Goal: Task Accomplishment & Management: Use online tool/utility

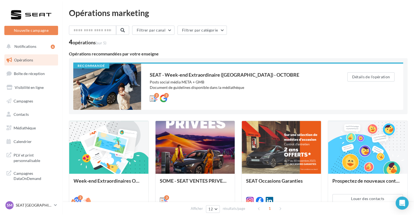
click at [33, 59] on link "Opérations" at bounding box center [31, 59] width 56 height 11
click at [369, 73] on button "Détails de l'opération" at bounding box center [370, 76] width 47 height 9
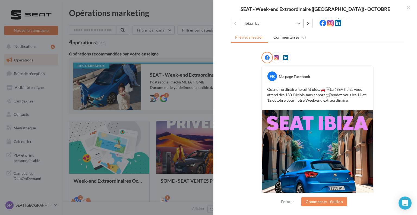
scroll to position [33, 0]
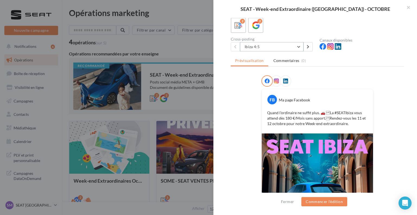
click at [277, 46] on button "Ibiza 4:5" at bounding box center [271, 46] width 63 height 9
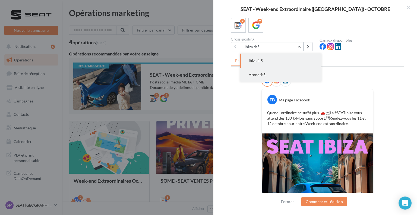
click at [277, 72] on button "Arona 4:5" at bounding box center [280, 75] width 81 height 14
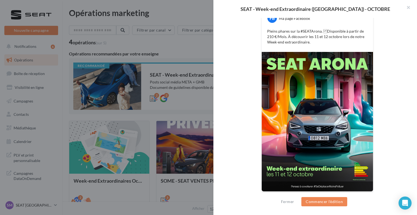
scroll to position [6, 0]
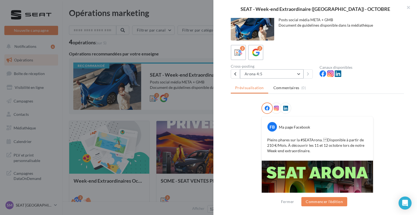
click at [286, 73] on button "Arona 4:5" at bounding box center [271, 73] width 63 height 9
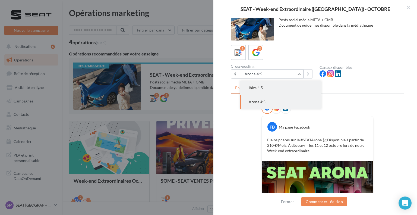
click at [285, 88] on button "Ibiza 4:5" at bounding box center [280, 88] width 81 height 14
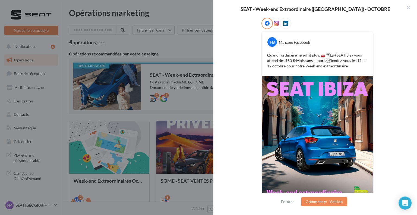
scroll to position [60, 0]
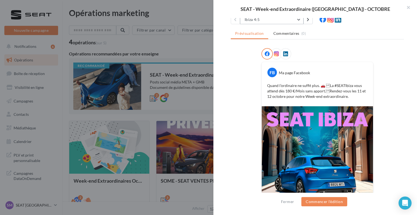
click at [288, 23] on button "Ibiza 4:5" at bounding box center [271, 19] width 63 height 9
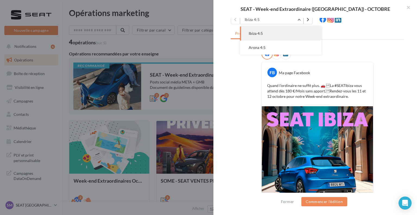
click at [286, 47] on button "Arona 4:5" at bounding box center [280, 47] width 81 height 14
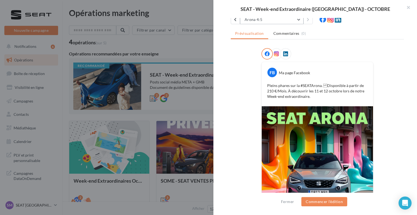
click at [295, 21] on button "Arona 4:5" at bounding box center [271, 19] width 63 height 9
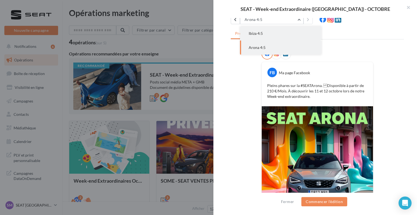
click at [293, 31] on button "Ibiza 4:5" at bounding box center [280, 33] width 81 height 14
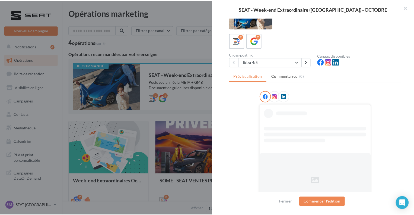
scroll to position [27, 0]
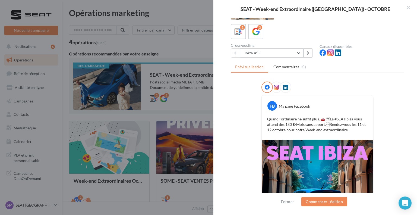
click at [26, 205] on div at bounding box center [208, 107] width 417 height 215
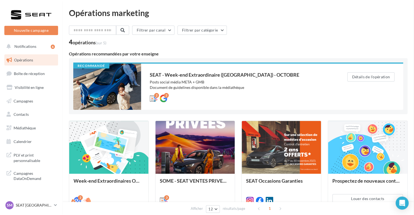
click at [25, 205] on div at bounding box center [207, 107] width 414 height 215
click at [25, 205] on p "SEAT [GEOGRAPHIC_DATA]" at bounding box center [34, 204] width 36 height 5
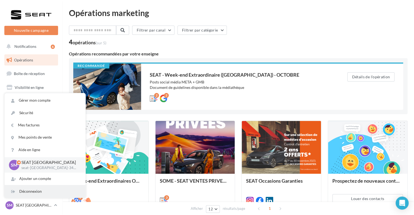
click at [30, 193] on div "Déconnexion" at bounding box center [45, 191] width 81 height 12
